Goal: Transaction & Acquisition: Purchase product/service

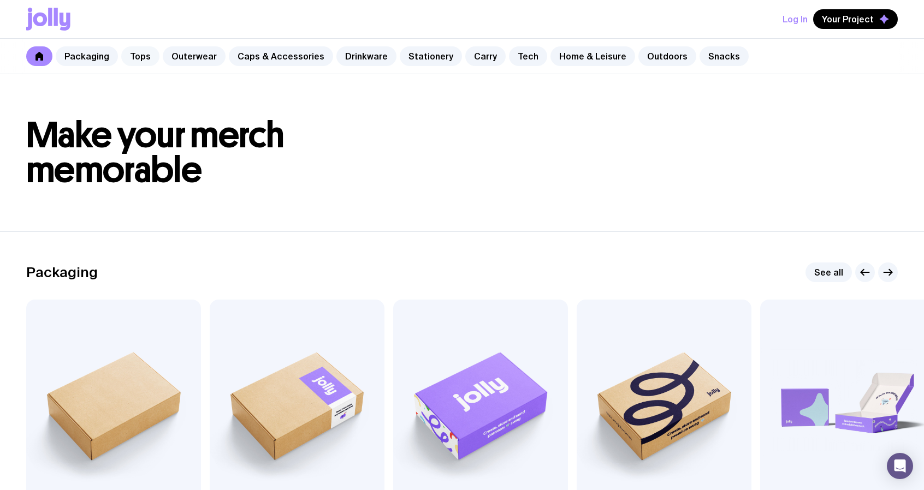
click at [139, 57] on link "Tops" at bounding box center [140, 56] width 38 height 20
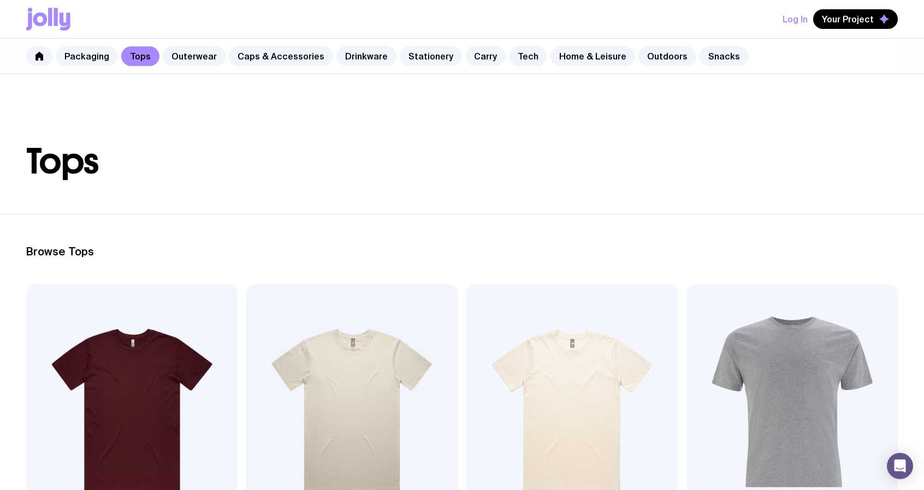
scroll to position [164, 0]
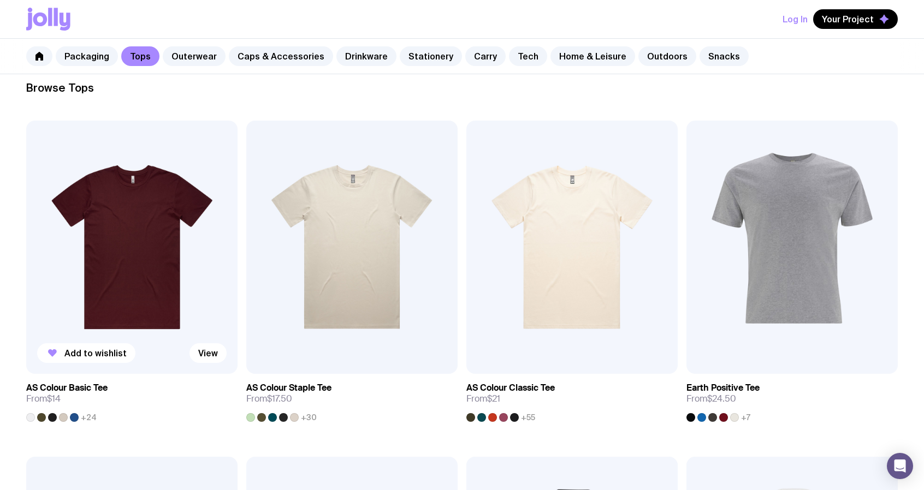
click at [150, 255] on img at bounding box center [131, 247] width 211 height 253
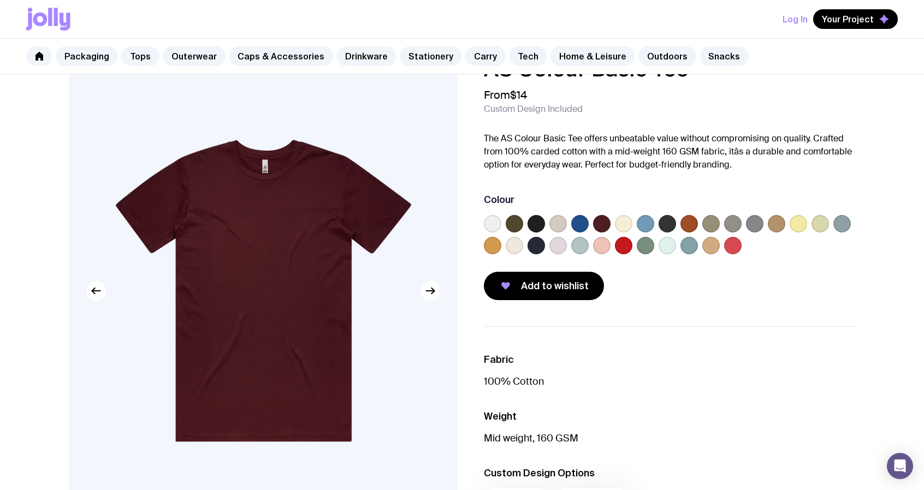
scroll to position [32, 0]
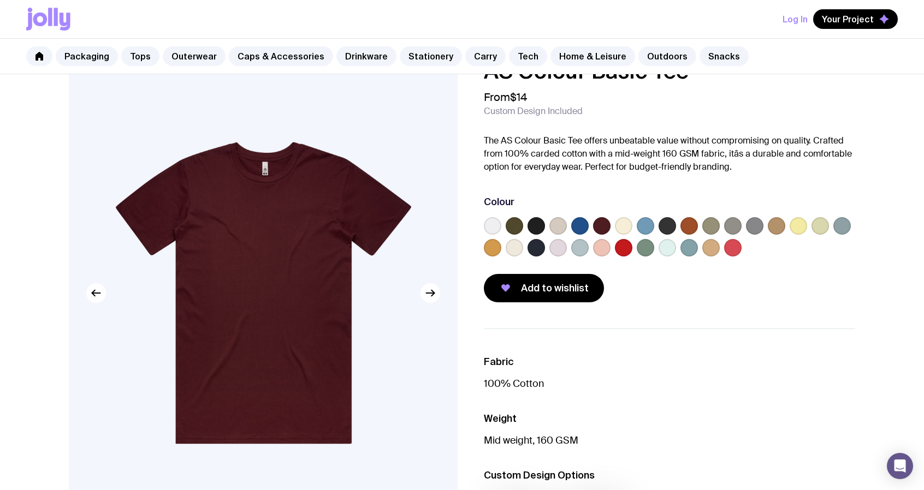
click at [520, 222] on label at bounding box center [514, 225] width 17 height 17
click at [0, 0] on input "radio" at bounding box center [0, 0] width 0 height 0
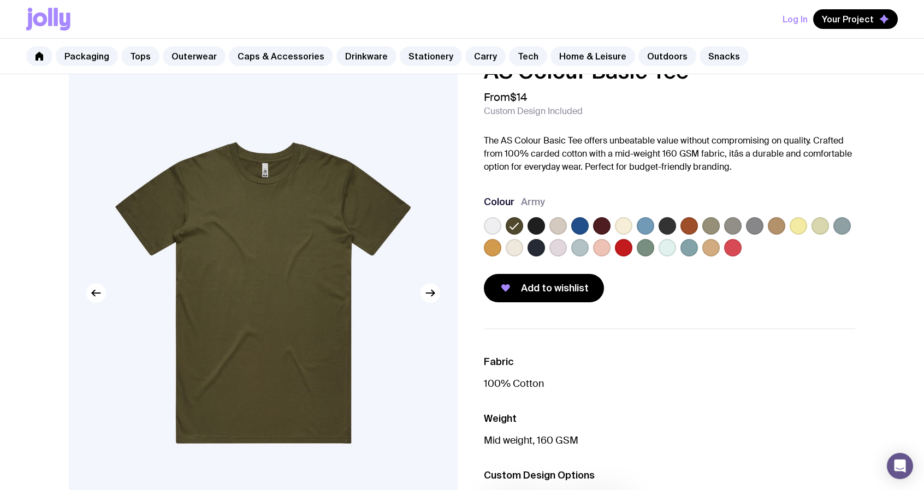
click at [537, 224] on label at bounding box center [535, 225] width 17 height 17
click at [0, 0] on input "radio" at bounding box center [0, 0] width 0 height 0
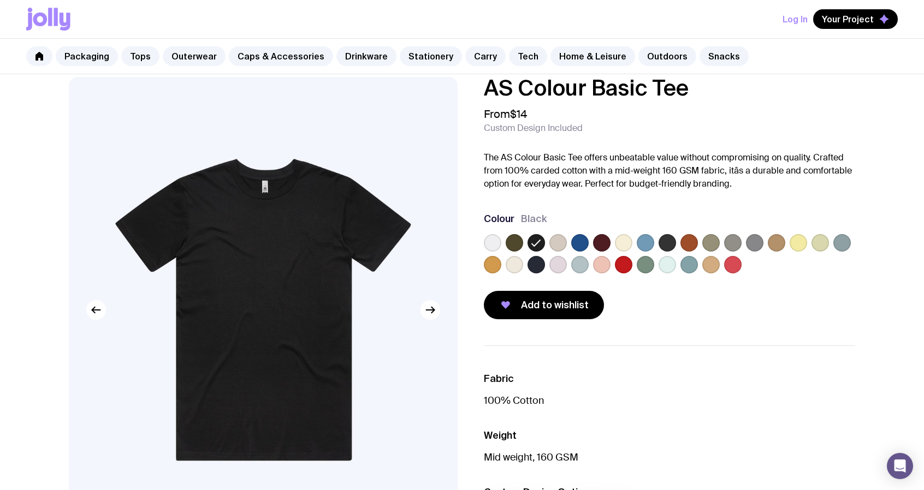
scroll to position [0, 0]
